Goal: Complete application form

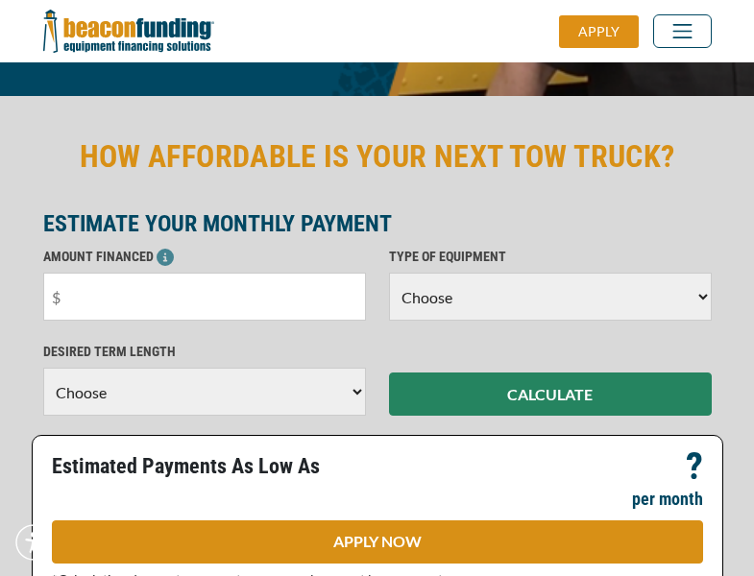
scroll to position [468, 0]
